Goal: Information Seeking & Learning: Learn about a topic

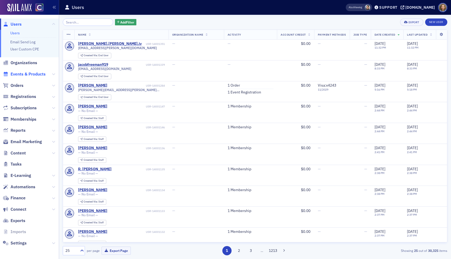
click at [21, 72] on span "Events & Products" at bounding box center [28, 74] width 35 height 6
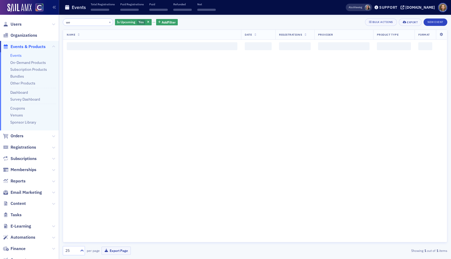
type input "w"
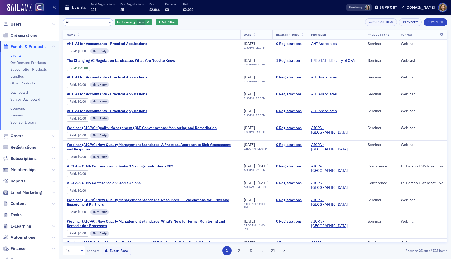
type input "A"
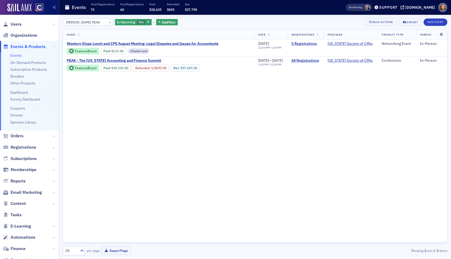
type input "[PERSON_NAME] PEAK"
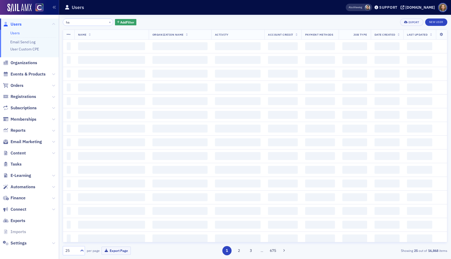
type input "h"
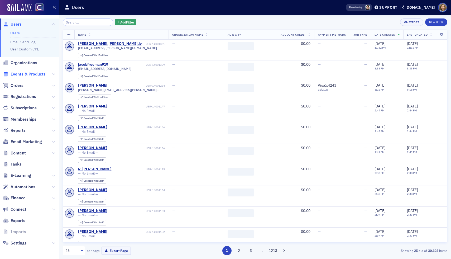
click at [27, 73] on span "Events & Products" at bounding box center [28, 74] width 35 height 6
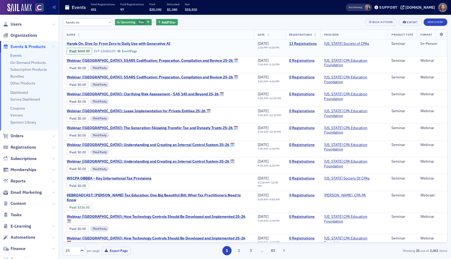
type input "hands on"
click at [142, 43] on span "Hands On, Dive In: From Zero to Daily Use with Generative AI" at bounding box center [119, 43] width 104 height 5
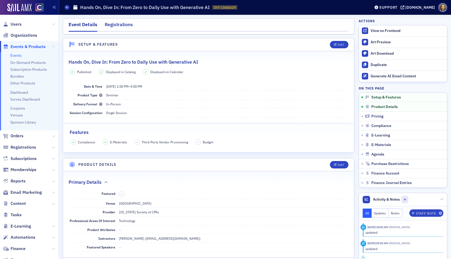
click at [112, 28] on div "Registrations" at bounding box center [119, 26] width 28 height 10
